Goal: Information Seeking & Learning: Learn about a topic

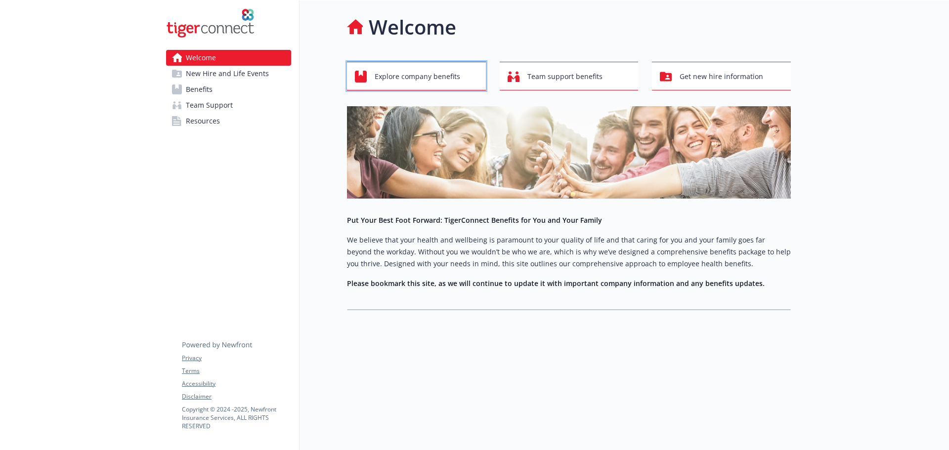
click at [400, 71] on span "Explore company benefits" at bounding box center [416, 76] width 85 height 19
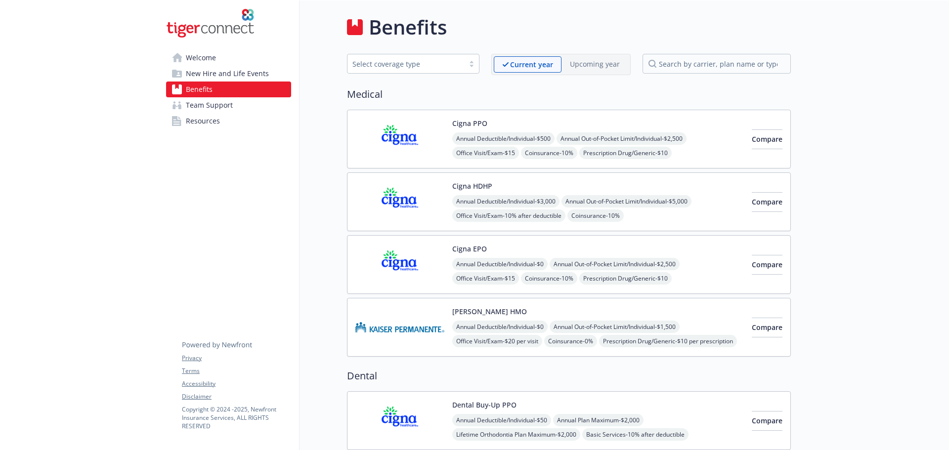
click at [419, 182] on img at bounding box center [399, 202] width 89 height 42
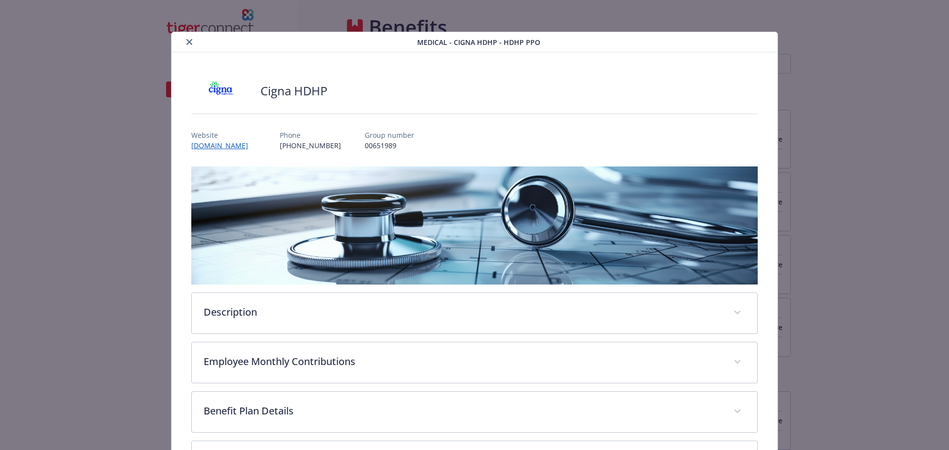
click at [901, 131] on div "Medical - Cigna HDHP - HDHP PPO Cigna HDHP Website [DOMAIN_NAME] Phone [PHONE_N…" at bounding box center [474, 225] width 949 height 450
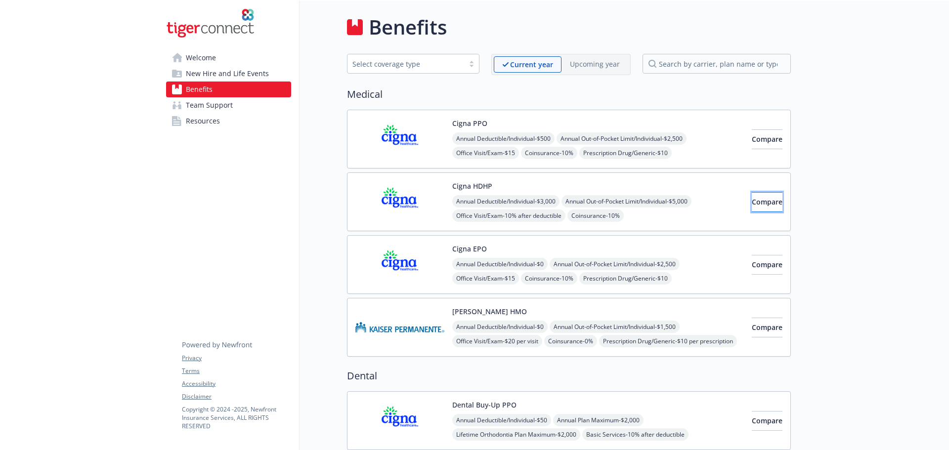
click at [751, 193] on button "Compare" at bounding box center [766, 202] width 31 height 20
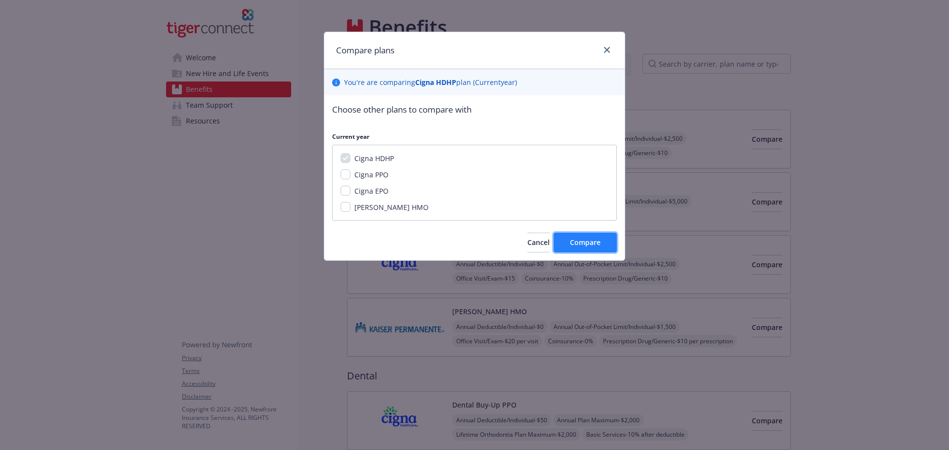
click at [581, 233] on button "Compare" at bounding box center [584, 243] width 63 height 20
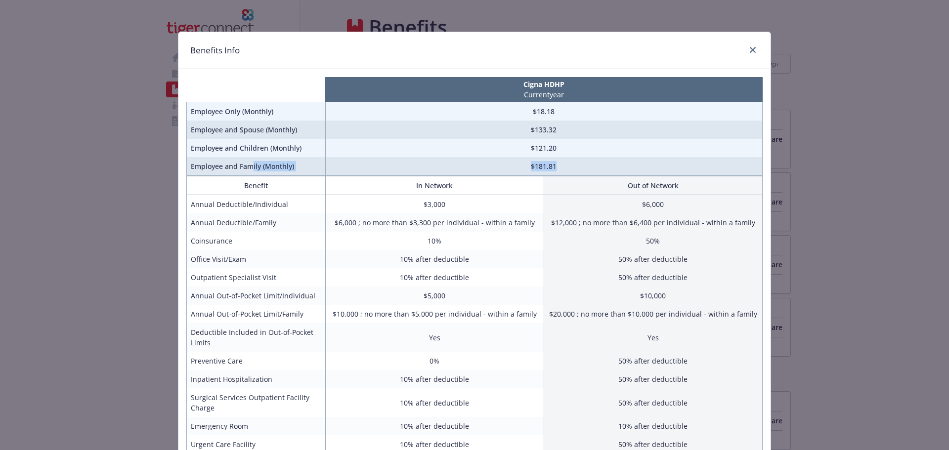
drag, startPoint x: 249, startPoint y: 168, endPoint x: 558, endPoint y: 160, distance: 308.9
click at [558, 160] on tr "Employee and Family (Monthly) $181.81" at bounding box center [475, 166] width 576 height 19
drag, startPoint x: 519, startPoint y: 91, endPoint x: 566, endPoint y: 96, distance: 47.7
click at [566, 96] on p "Current year" at bounding box center [543, 94] width 433 height 10
drag, startPoint x: 527, startPoint y: 165, endPoint x: 558, endPoint y: 165, distance: 31.1
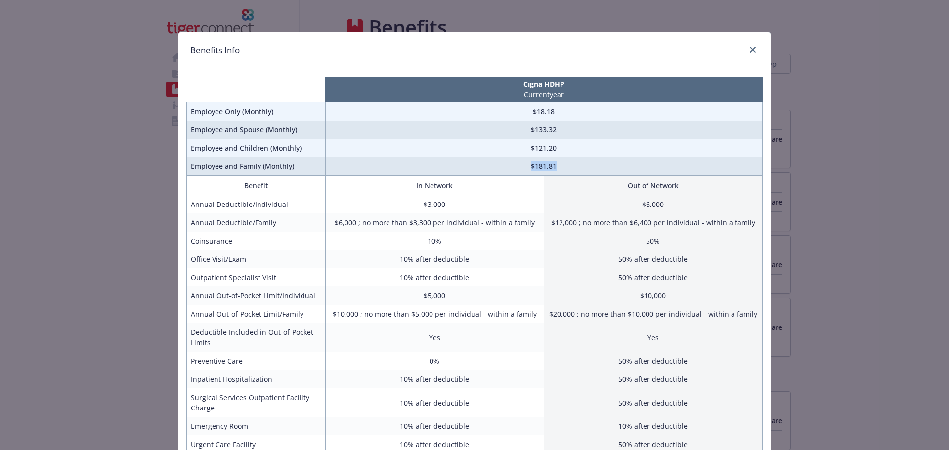
click at [558, 165] on td "$181.81" at bounding box center [543, 166] width 437 height 19
click at [534, 167] on td "$181.81" at bounding box center [543, 166] width 437 height 19
drag, startPoint x: 531, startPoint y: 167, endPoint x: 551, endPoint y: 166, distance: 20.3
click at [551, 166] on td "$181.81" at bounding box center [543, 166] width 437 height 19
drag, startPoint x: 526, startPoint y: 110, endPoint x: 562, endPoint y: 110, distance: 36.1
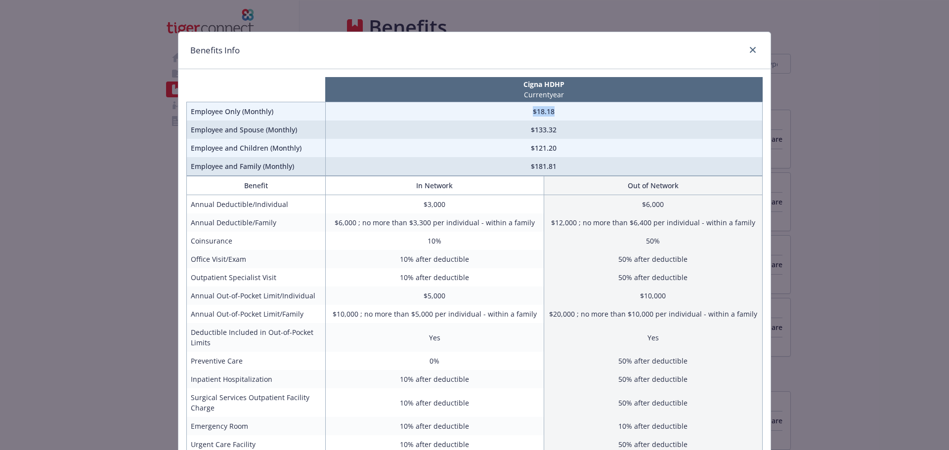
click at [562, 110] on td "$18.18" at bounding box center [543, 111] width 437 height 19
drag, startPoint x: 408, startPoint y: 203, endPoint x: 645, endPoint y: 199, distance: 237.6
click at [645, 199] on tr "Annual Deductible/Individual $3,000 $6,000" at bounding box center [475, 204] width 576 height 19
drag, startPoint x: 699, startPoint y: 205, endPoint x: 706, endPoint y: 211, distance: 10.5
click at [706, 211] on td "$6,000" at bounding box center [652, 204] width 218 height 19
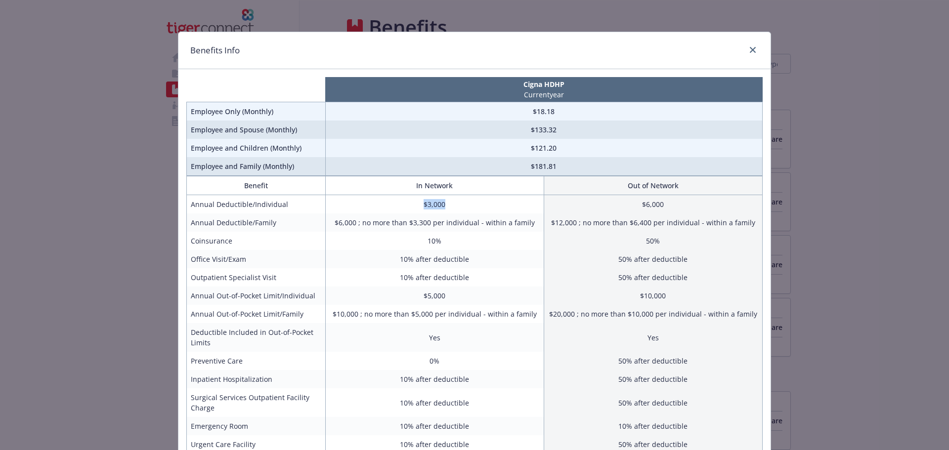
drag, startPoint x: 412, startPoint y: 198, endPoint x: 463, endPoint y: 205, distance: 51.8
click at [463, 205] on td "$3,000" at bounding box center [434, 204] width 218 height 19
click at [486, 207] on td "$3,000" at bounding box center [434, 204] width 218 height 19
click at [747, 54] on link "close" at bounding box center [752, 50] width 12 height 12
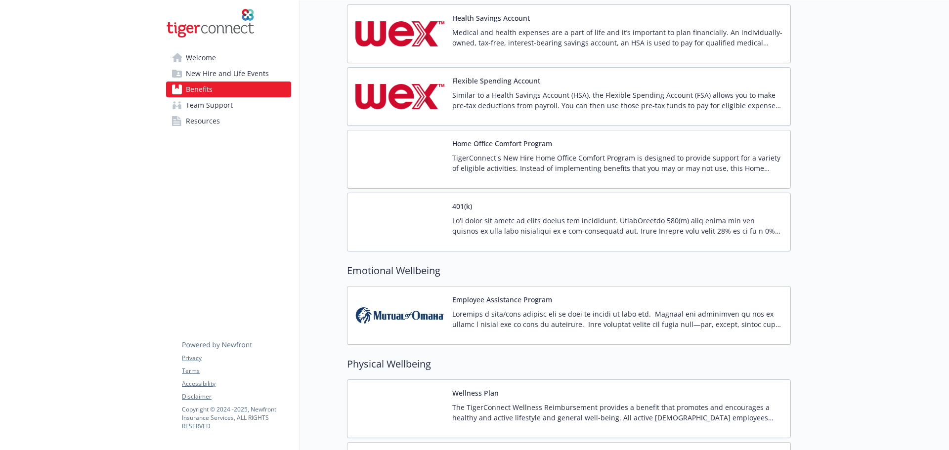
scroll to position [1235, 0]
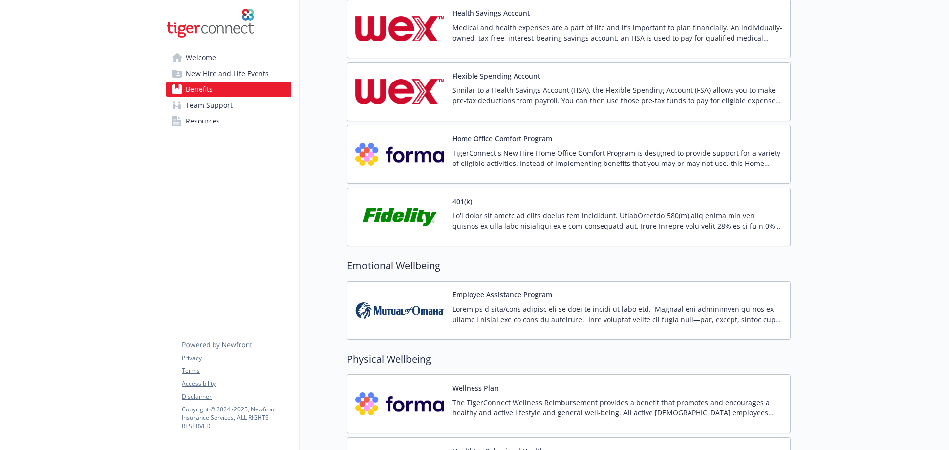
click at [553, 221] on p at bounding box center [617, 220] width 330 height 21
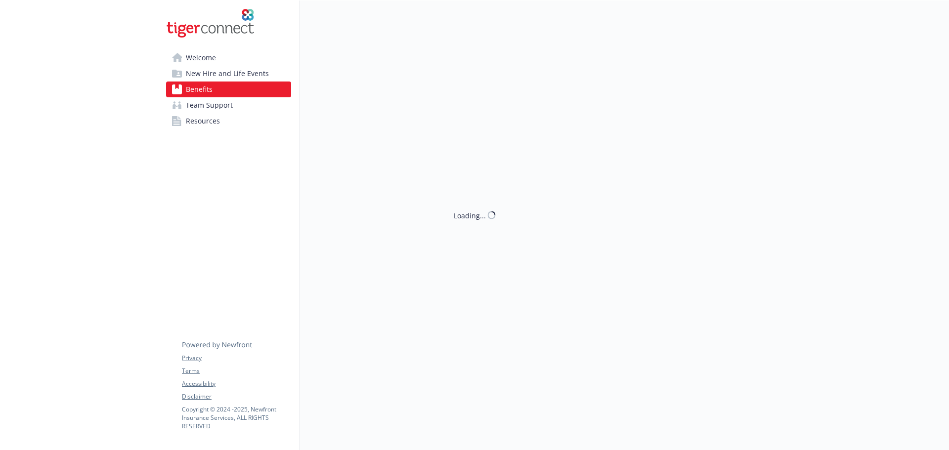
scroll to position [1235, 0]
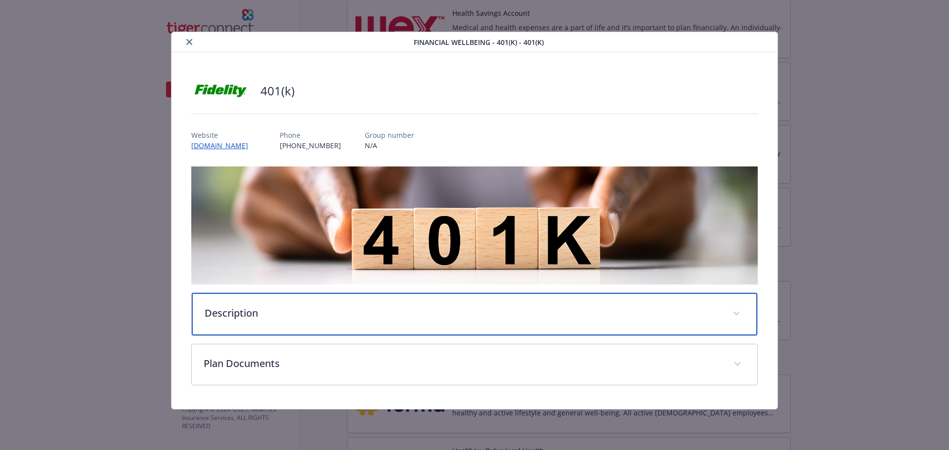
click at [279, 312] on p "Description" at bounding box center [463, 313] width 516 height 15
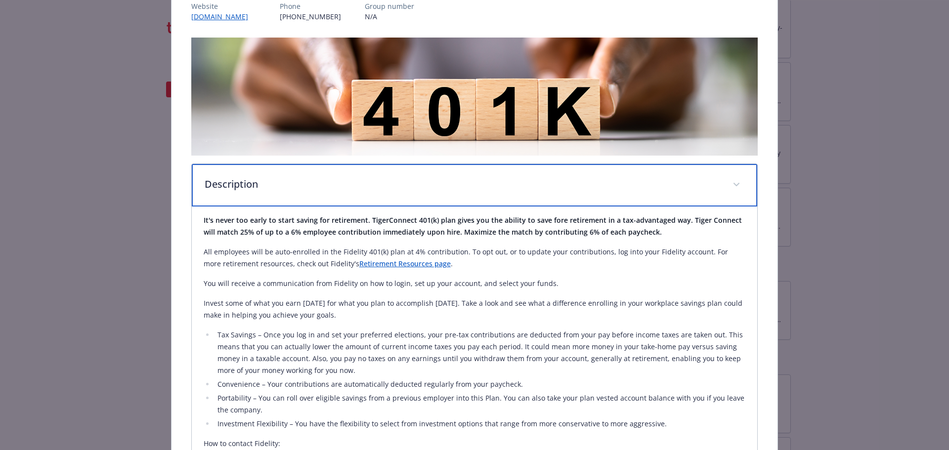
scroll to position [111, 0]
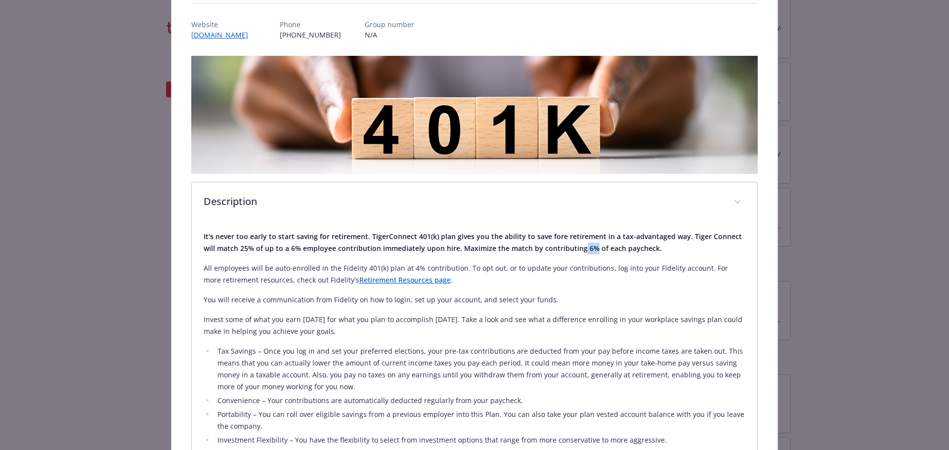
drag, startPoint x: 578, startPoint y: 250, endPoint x: 590, endPoint y: 248, distance: 12.6
click at [590, 248] on strong "It's never too early to start saving for retirement. TigerConnect 401(k) plan g…" at bounding box center [473, 242] width 538 height 21
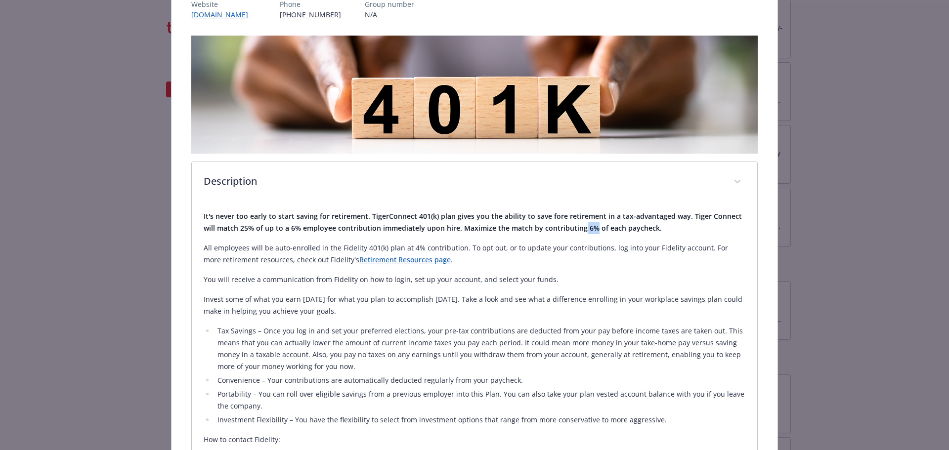
scroll to position [109, 0]
